Goal: Task Accomplishment & Management: Use online tool/utility

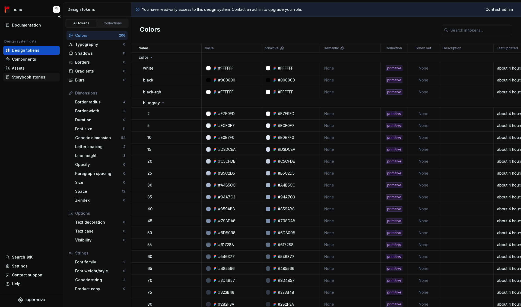
click at [28, 78] on div "Storybook stories" at bounding box center [28, 77] width 33 height 5
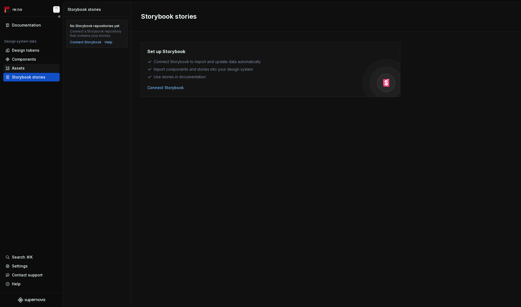
click at [26, 64] on div "Assets" at bounding box center [31, 68] width 56 height 9
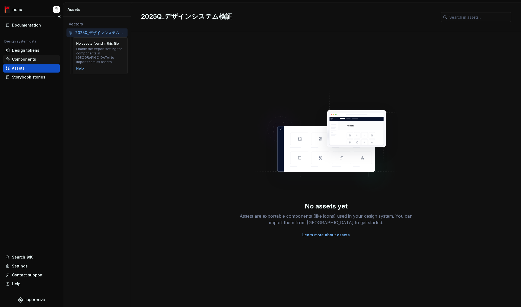
click at [27, 56] on div "Components" at bounding box center [31, 59] width 56 height 9
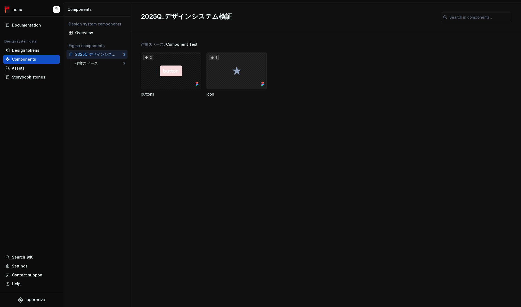
click at [249, 74] on div "3" at bounding box center [236, 71] width 60 height 37
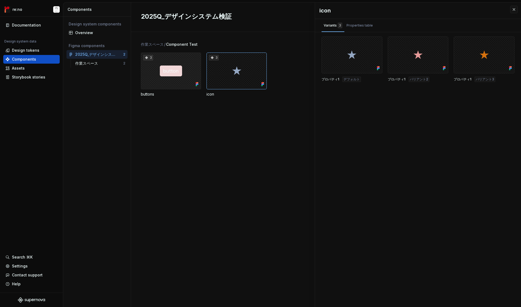
click at [168, 81] on div "3" at bounding box center [171, 71] width 60 height 37
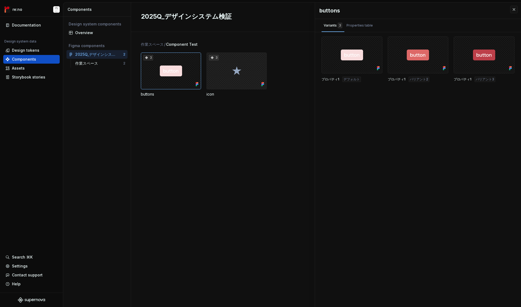
click at [233, 81] on div "3" at bounding box center [236, 71] width 60 height 37
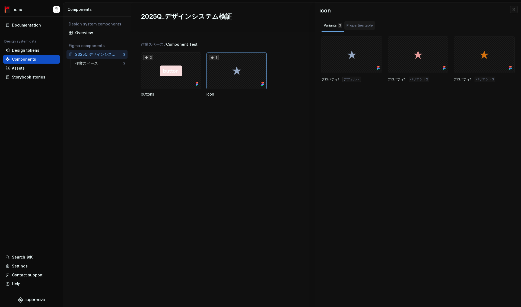
click at [364, 28] on div "Properties table" at bounding box center [359, 25] width 26 height 5
click at [332, 28] on div "Variants 3" at bounding box center [332, 25] width 18 height 5
click at [32, 53] on div "Design tokens" at bounding box center [25, 50] width 27 height 5
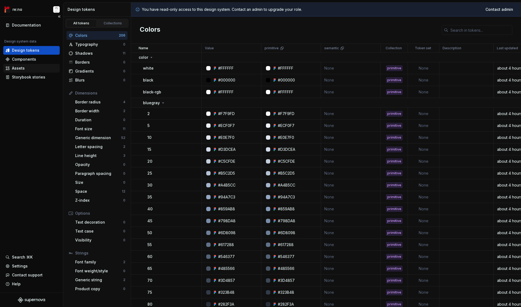
click at [35, 70] on div "Assets" at bounding box center [31, 68] width 52 height 5
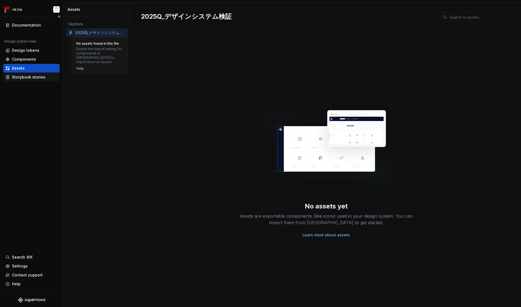
click at [24, 75] on div "Storybook stories" at bounding box center [28, 77] width 33 height 5
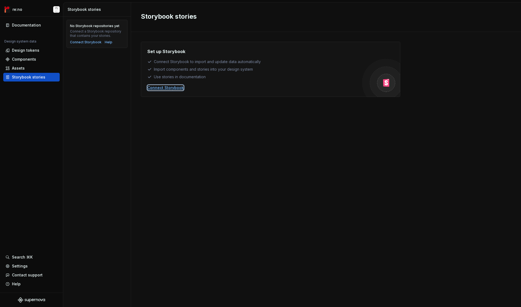
click at [160, 89] on div "Connect Storybook" at bounding box center [165, 87] width 36 height 5
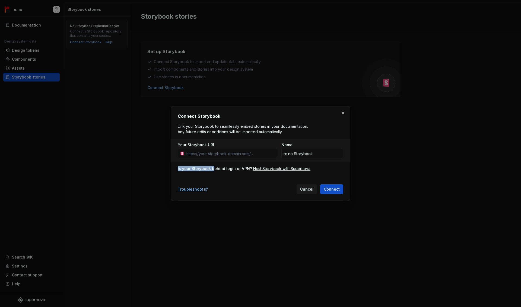
drag, startPoint x: 177, startPoint y: 170, endPoint x: 214, endPoint y: 171, distance: 36.4
click at [214, 171] on div "Is your Storybook behind login or VPN?" at bounding box center [215, 168] width 74 height 5
click at [254, 177] on div "Connect Storybook Link your Storybook to seamlessly embed stories in your docum…" at bounding box center [260, 153] width 165 height 81
click at [264, 171] on div "Host Storybook with Supernova" at bounding box center [281, 168] width 57 height 5
click at [309, 190] on span "Cancel" at bounding box center [306, 189] width 13 height 5
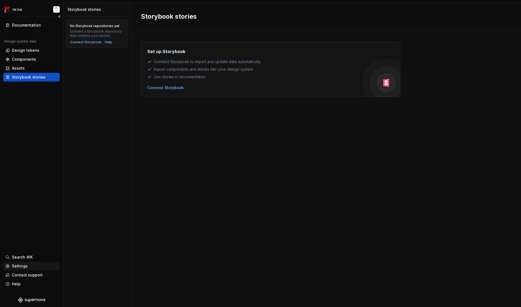
click at [23, 266] on div "Settings" at bounding box center [20, 266] width 16 height 5
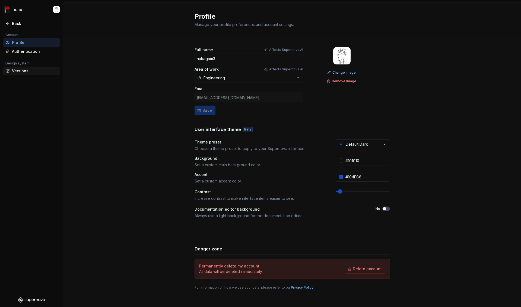
click at [24, 71] on div "Versions" at bounding box center [35, 70] width 46 height 5
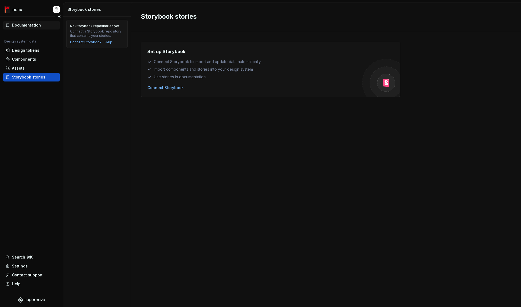
click at [37, 24] on div "Documentation" at bounding box center [26, 25] width 29 height 5
